Goal: Task Accomplishment & Management: Manage account settings

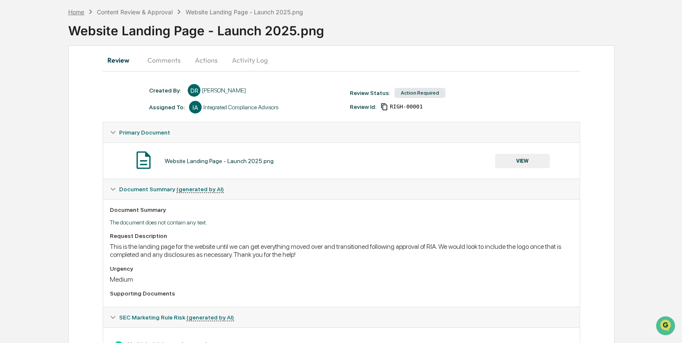
click at [75, 13] on div "Home" at bounding box center [76, 11] width 16 height 7
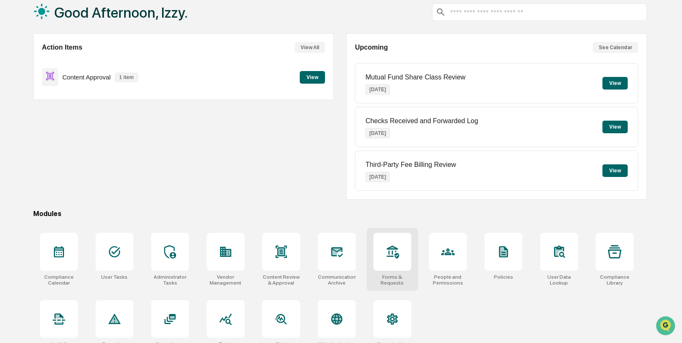
scroll to position [66, 0]
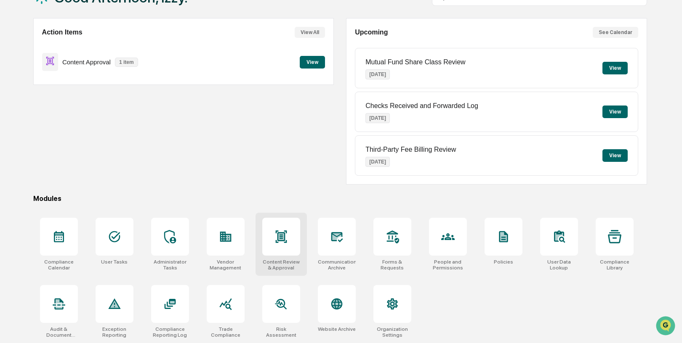
click at [284, 228] on div at bounding box center [281, 237] width 38 height 38
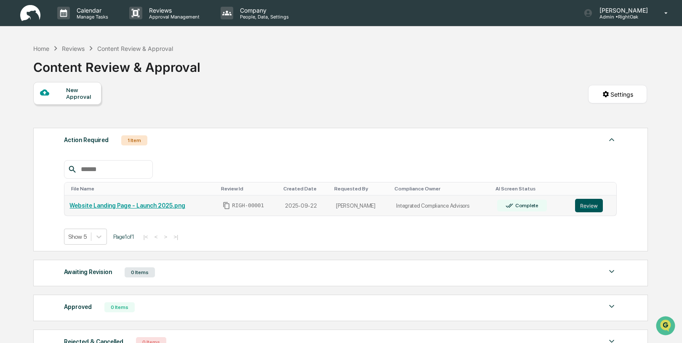
click at [590, 210] on button "Review" at bounding box center [589, 205] width 28 height 13
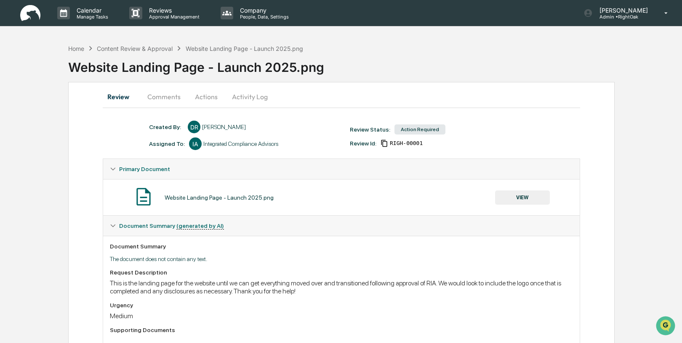
click at [525, 202] on button "VIEW" at bounding box center [522, 198] width 55 height 14
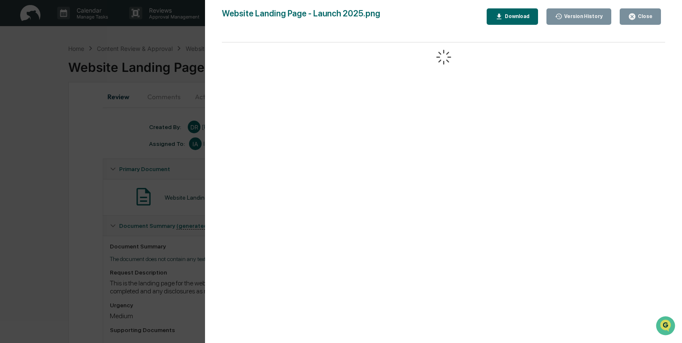
click at [500, 14] on icon "button" at bounding box center [499, 15] width 5 height 5
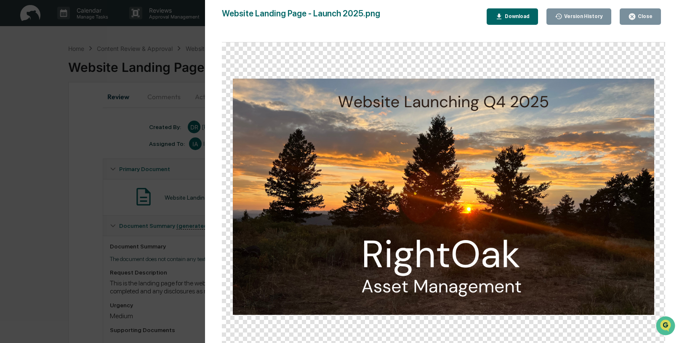
click at [187, 150] on div "Version History [DATE] 01:46 PM [PERSON_NAME] Website Landing Page - Launch 202…" at bounding box center [341, 171] width 682 height 343
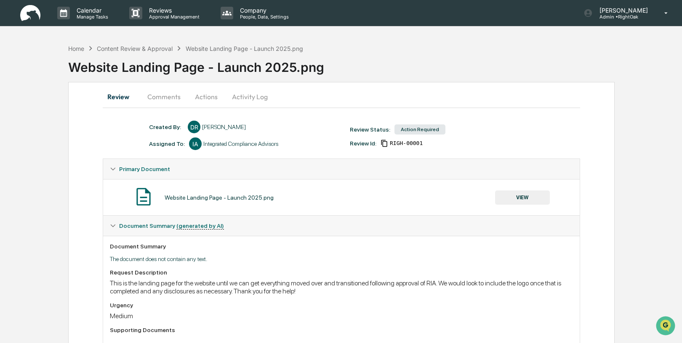
click at [209, 96] on button "Actions" at bounding box center [206, 97] width 38 height 20
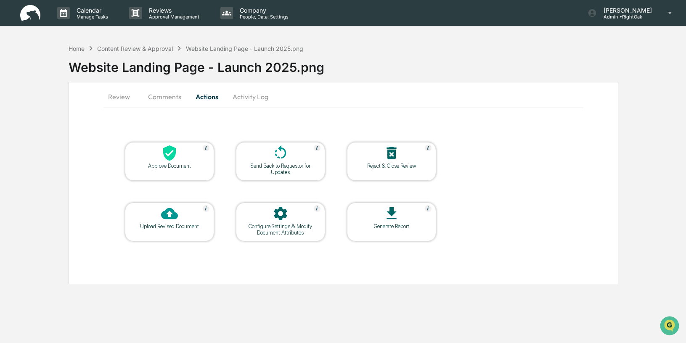
click at [239, 96] on button "Activity Log" at bounding box center [250, 97] width 49 height 20
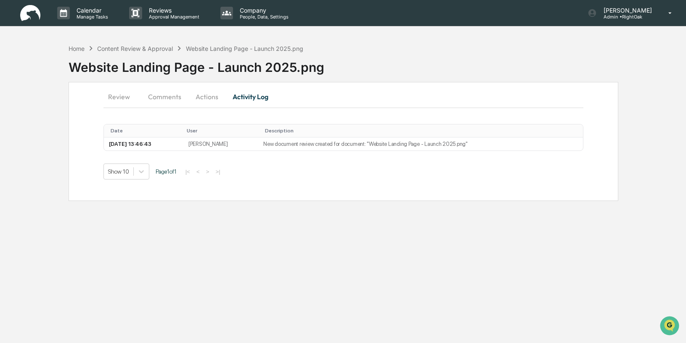
click at [111, 96] on button "Review" at bounding box center [123, 97] width 38 height 20
